Goal: Navigation & Orientation: Find specific page/section

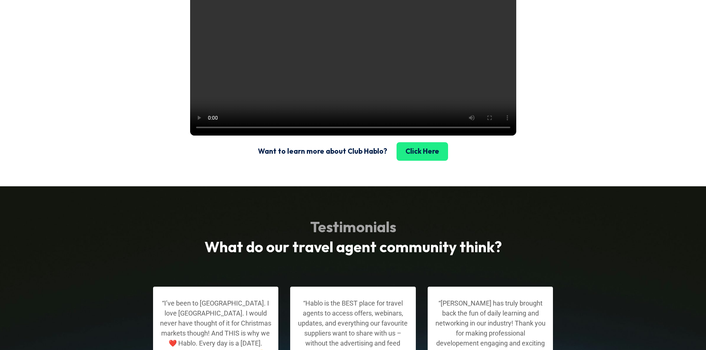
scroll to position [1185, 0]
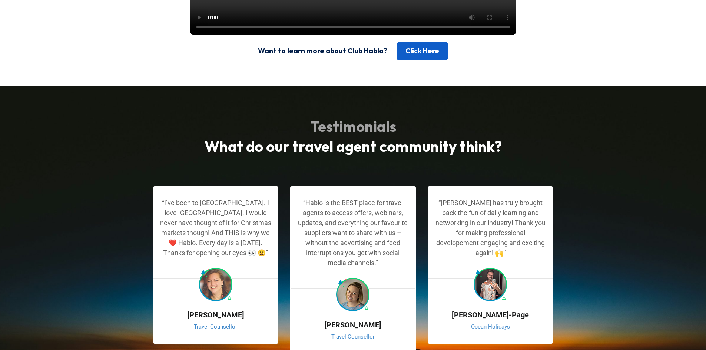
click at [402, 60] on link "Click Here" at bounding box center [421, 51] width 51 height 19
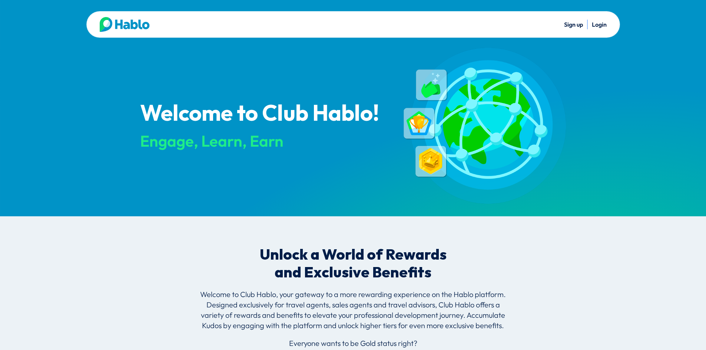
click at [146, 24] on img at bounding box center [125, 24] width 50 height 15
